Goal: Information Seeking & Learning: Learn about a topic

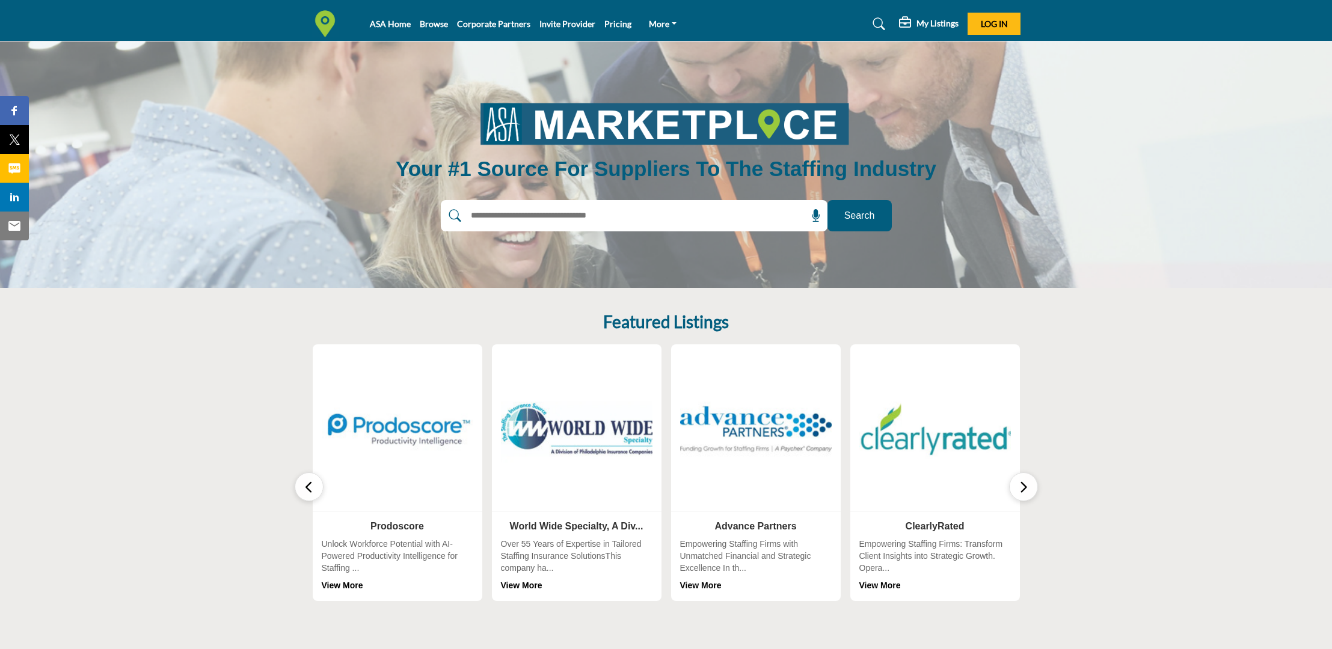
click at [566, 219] on input "text" at bounding box center [608, 216] width 287 height 18
type input "*******"
click at [863, 214] on span "Search" at bounding box center [859, 216] width 31 height 14
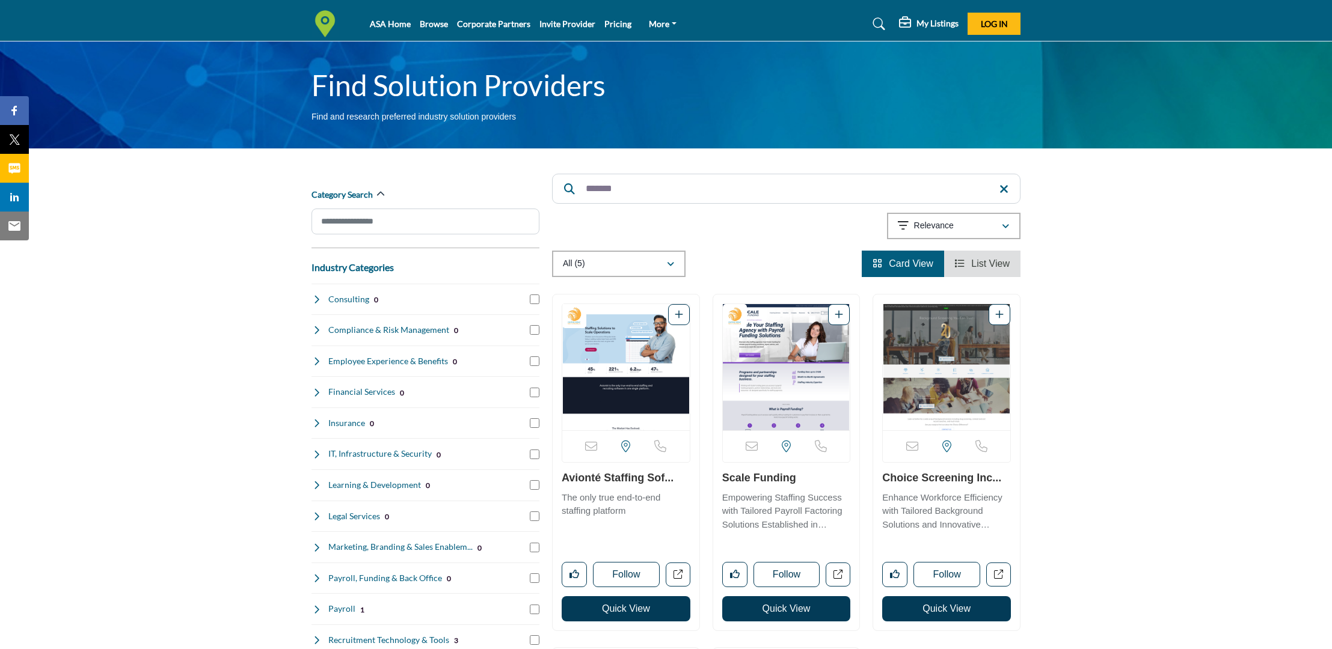
click at [641, 348] on img "Open Listing in new tab" at bounding box center [625, 367] width 127 height 126
